Goal: Entertainment & Leisure: Consume media (video, audio)

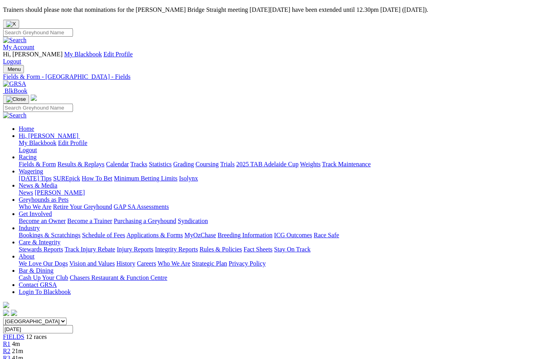
scroll to position [0, 3]
click at [97, 161] on link "Results & Replays" at bounding box center [81, 164] width 47 height 7
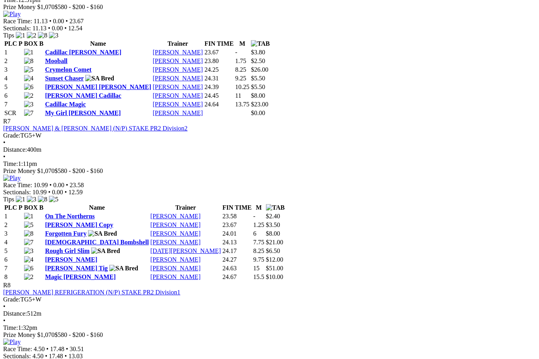
scroll to position [1230, 11]
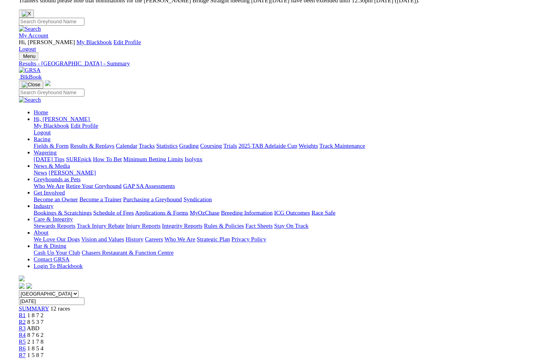
scroll to position [1230, 11]
